Goal: Task Accomplishment & Management: Manage account settings

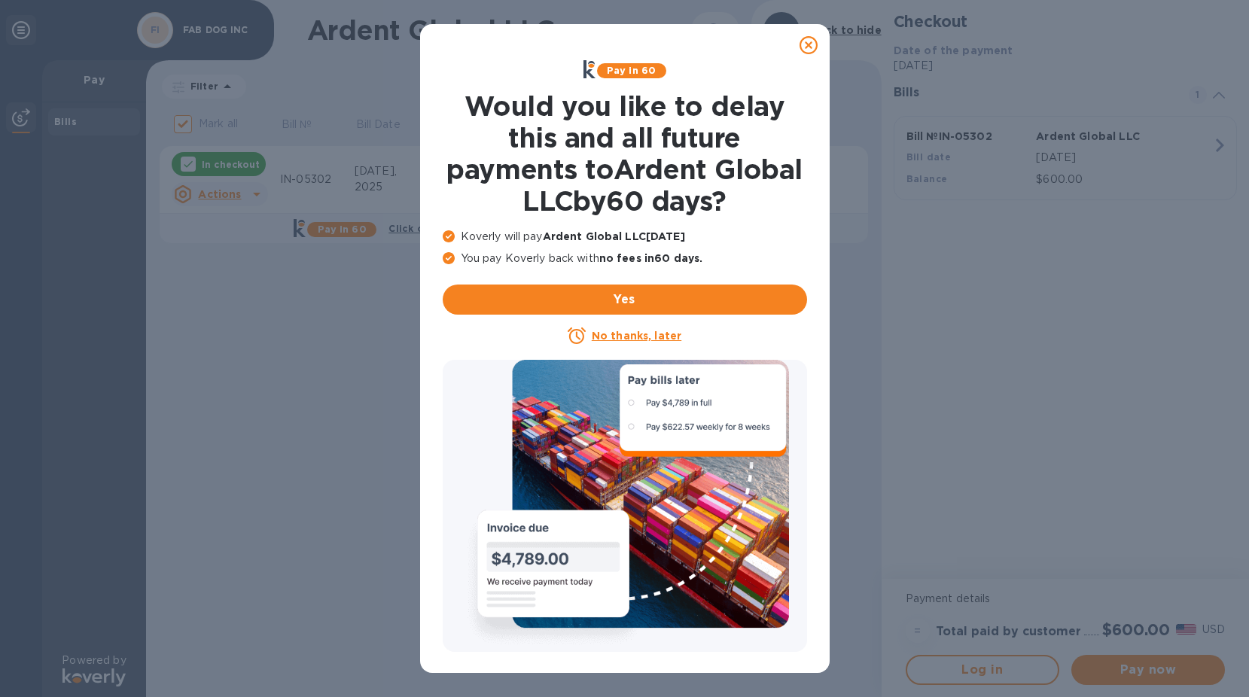
click at [803, 50] on icon at bounding box center [808, 45] width 18 height 18
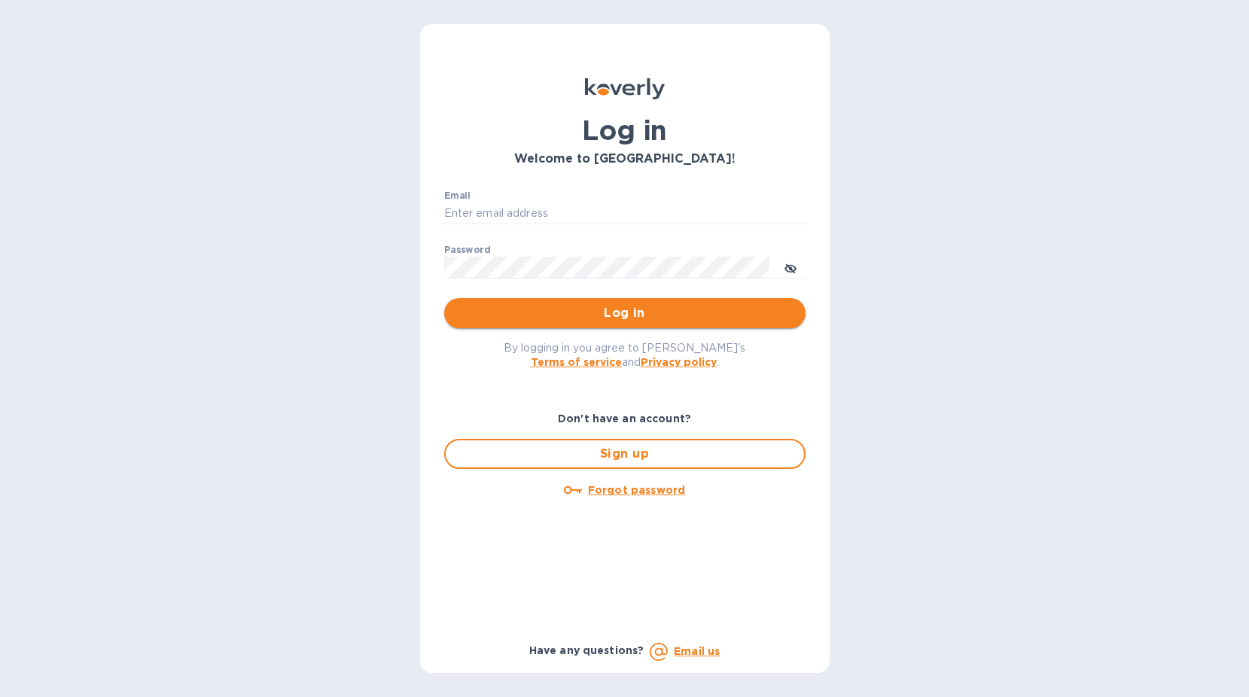
type input "sgupta@ardentgloballogistics.com"
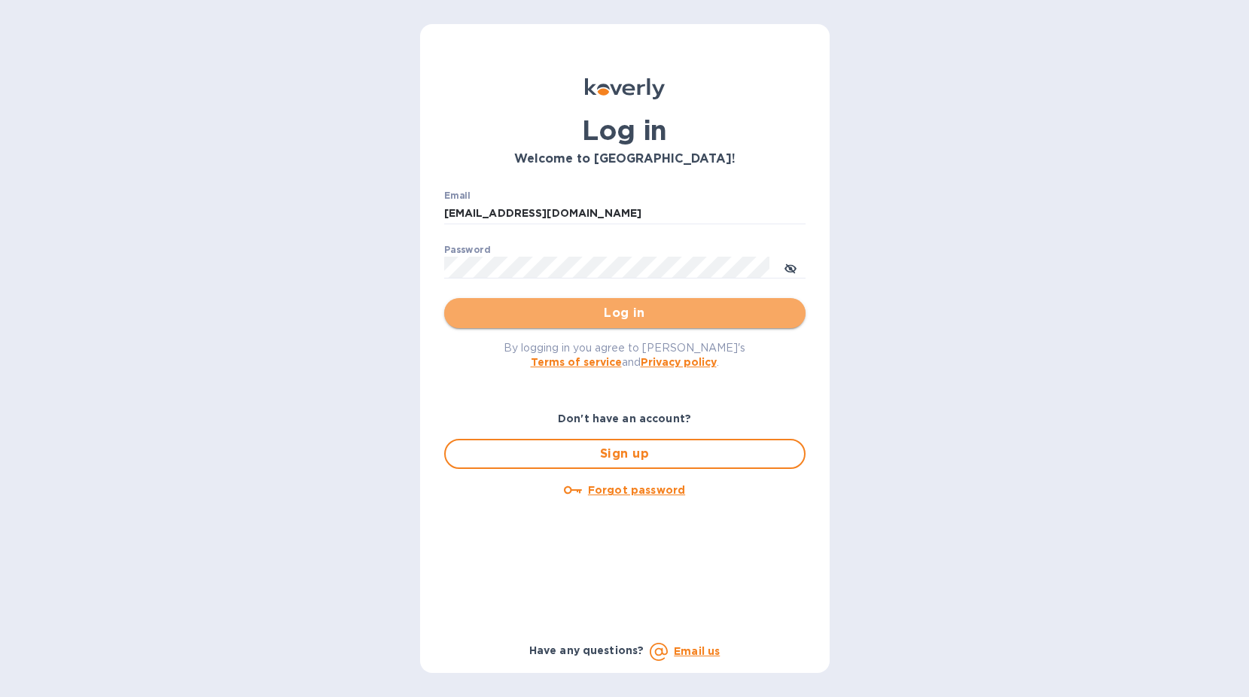
click at [601, 305] on span "Log in" at bounding box center [624, 313] width 337 height 18
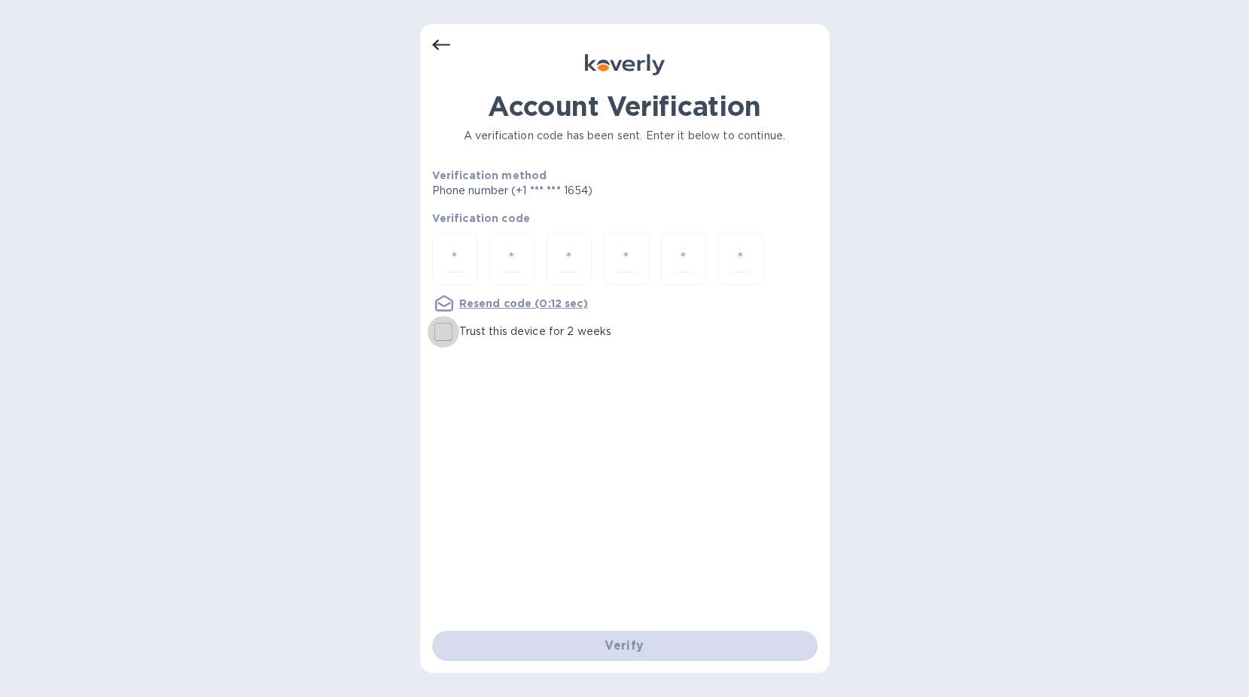
click at [454, 334] on input "Trust this device for 2 weeks" at bounding box center [443, 332] width 32 height 32
checkbox input "true"
click at [449, 249] on input "number" at bounding box center [455, 259] width 20 height 28
type input "5"
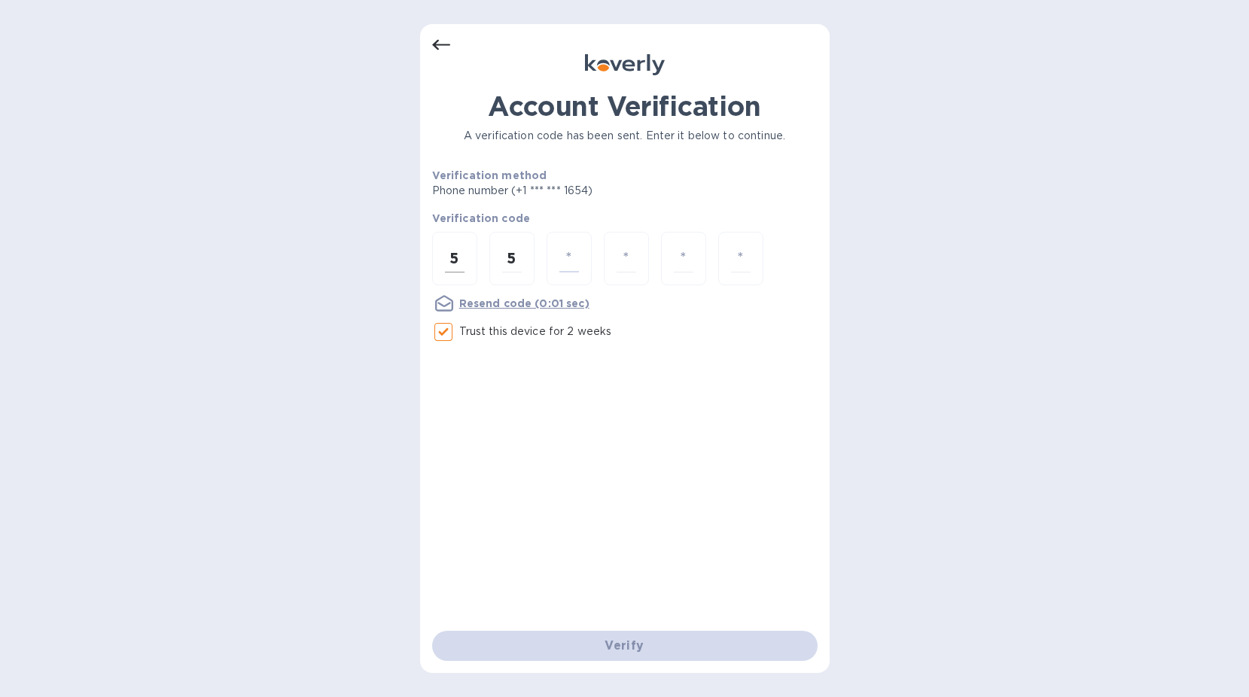
type input "0"
type input "5"
type input "2"
type input "3"
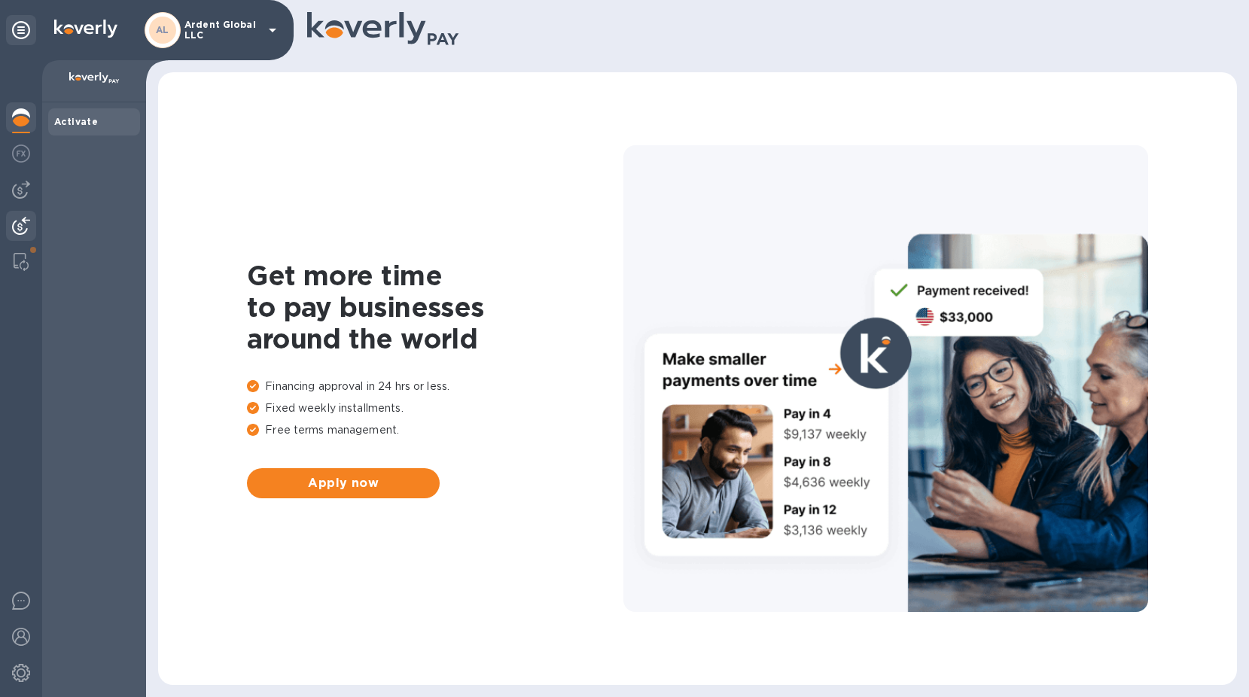
click at [20, 222] on img at bounding box center [21, 226] width 18 height 18
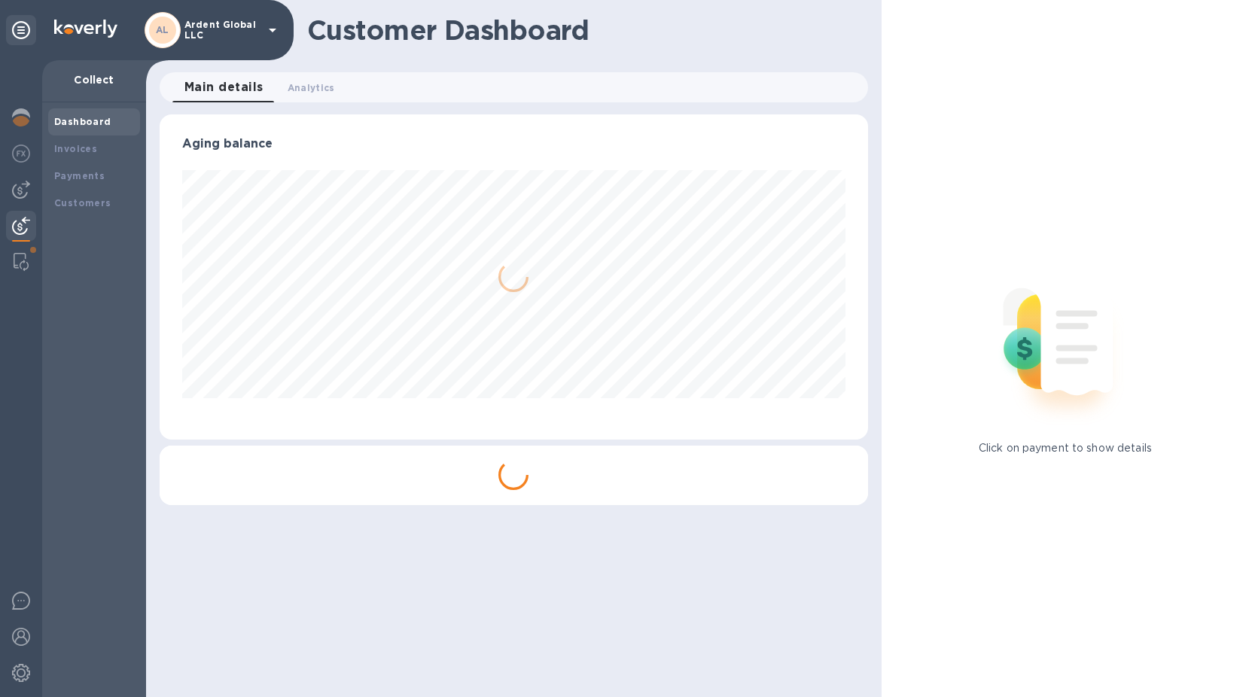
scroll to position [325, 707]
click at [22, 200] on div at bounding box center [21, 190] width 30 height 30
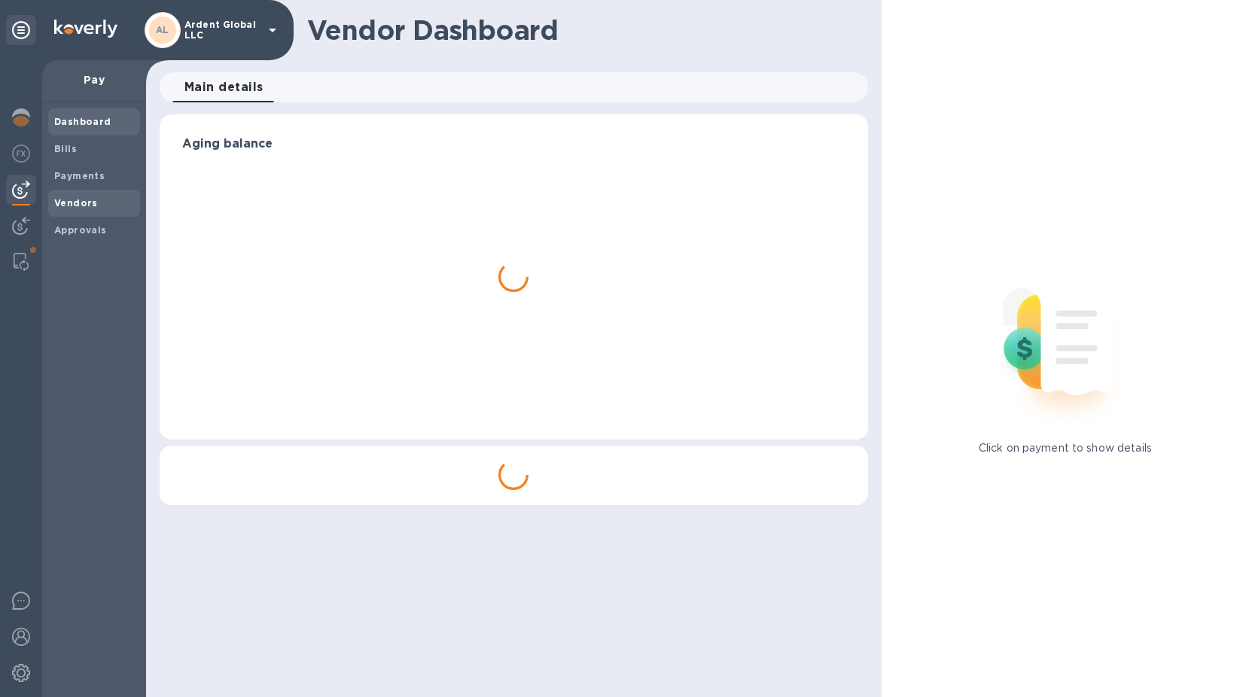
click at [81, 205] on b "Vendors" at bounding box center [76, 202] width 44 height 11
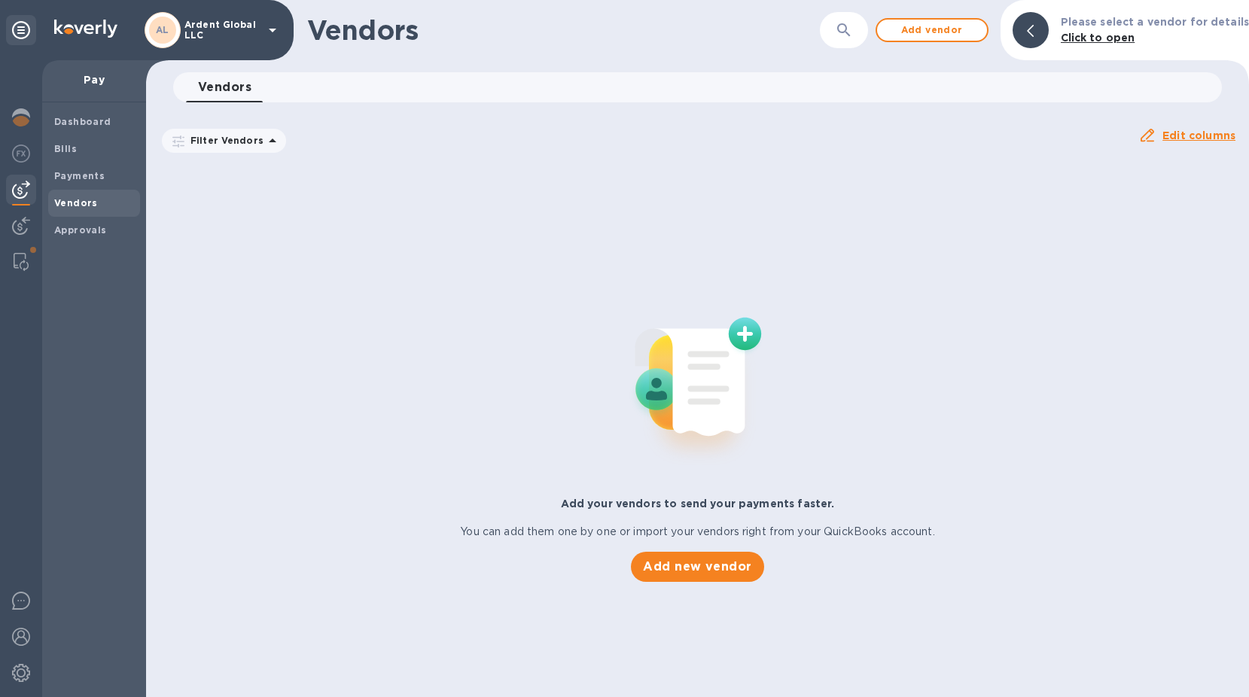
click at [855, 19] on button "button" at bounding box center [844, 30] width 36 height 36
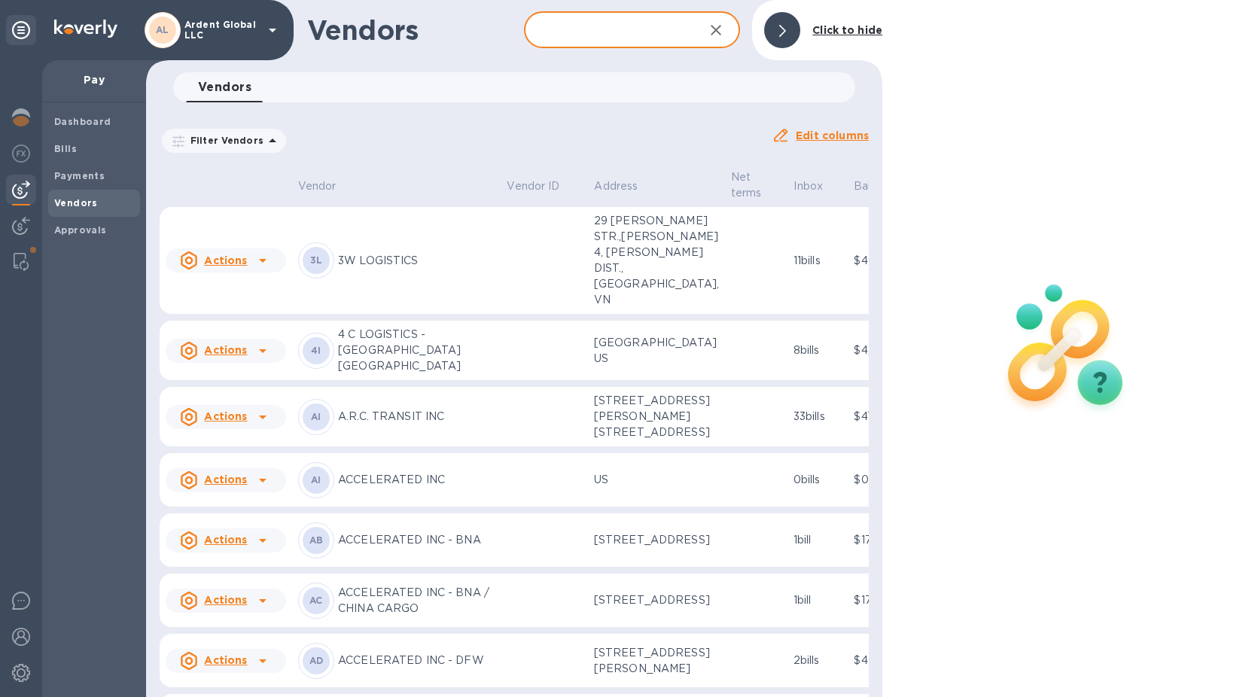
click at [617, 38] on input "text" at bounding box center [608, 30] width 169 height 37
type input "tpg"
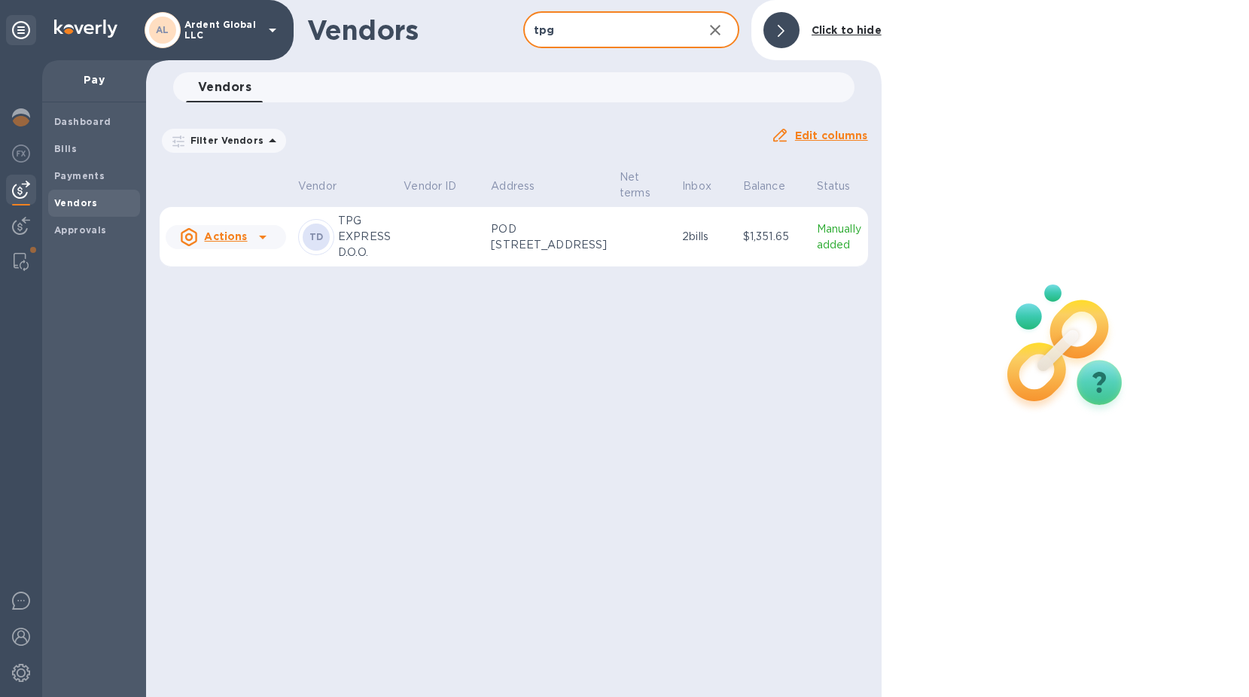
click at [483, 193] on th "Vendor ID" at bounding box center [440, 187] width 87 height 40
click at [367, 231] on p "TPG EXPRESS D.O.O." at bounding box center [364, 236] width 53 height 47
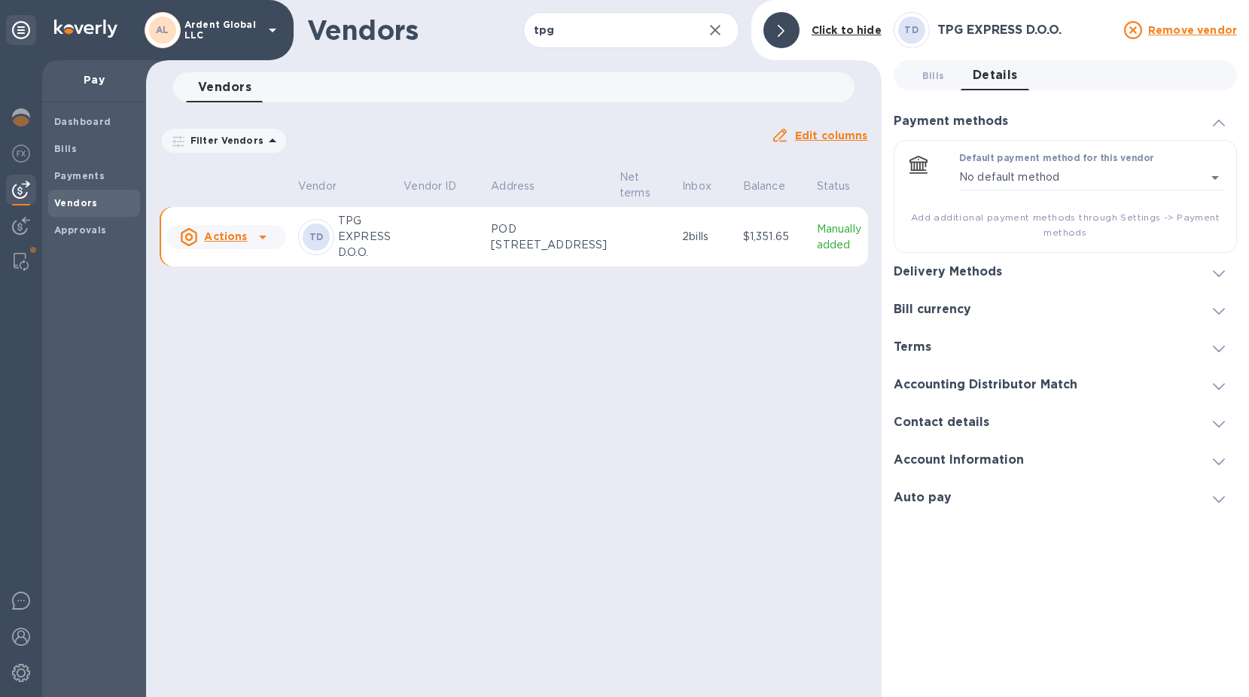
click at [214, 241] on u "Actions" at bounding box center [225, 236] width 43 height 12
click at [963, 272] on div at bounding box center [624, 348] width 1249 height 697
click at [1218, 275] on icon at bounding box center [1218, 273] width 12 height 7
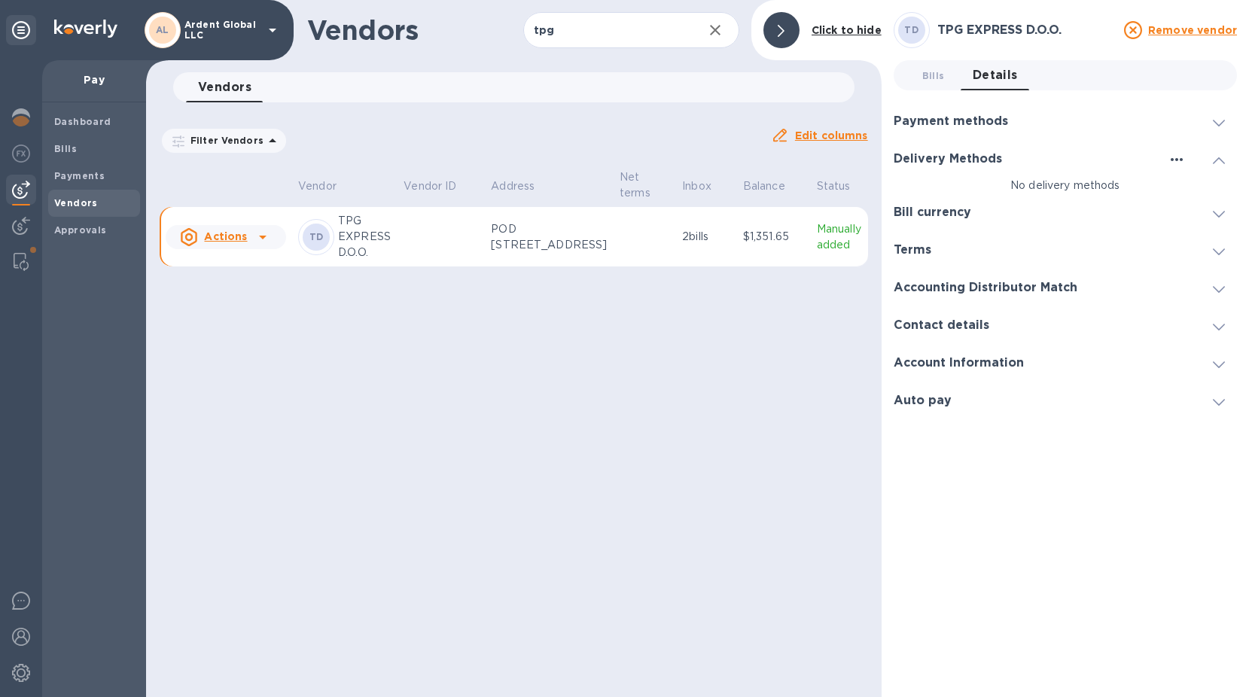
click at [1176, 160] on icon "button" at bounding box center [1176, 159] width 12 height 3
click at [1190, 186] on p "Add new" at bounding box center [1195, 190] width 50 height 15
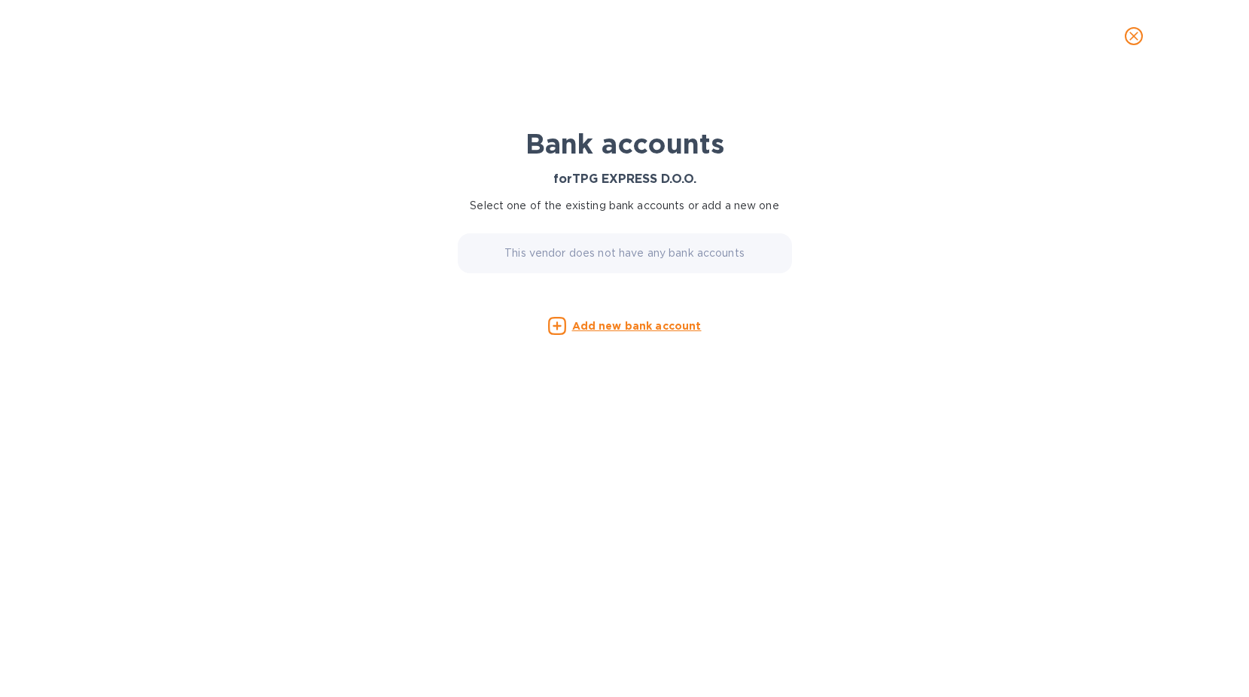
click at [634, 248] on p "This vendor does not have any bank accounts" at bounding box center [624, 253] width 240 height 16
click at [630, 325] on u "Add new bank account" at bounding box center [636, 326] width 129 height 12
